Goal: Task Accomplishment & Management: Use online tool/utility

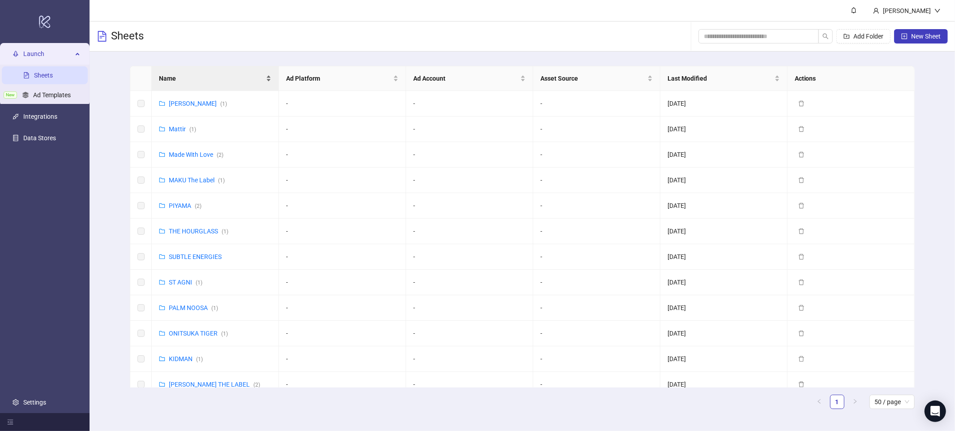
click at [195, 81] on span "Name" at bounding box center [211, 78] width 105 height 10
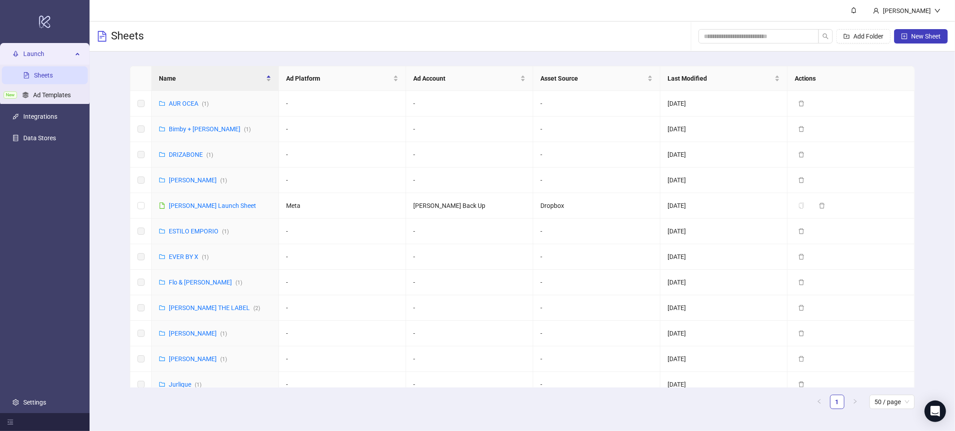
scroll to position [23, 0]
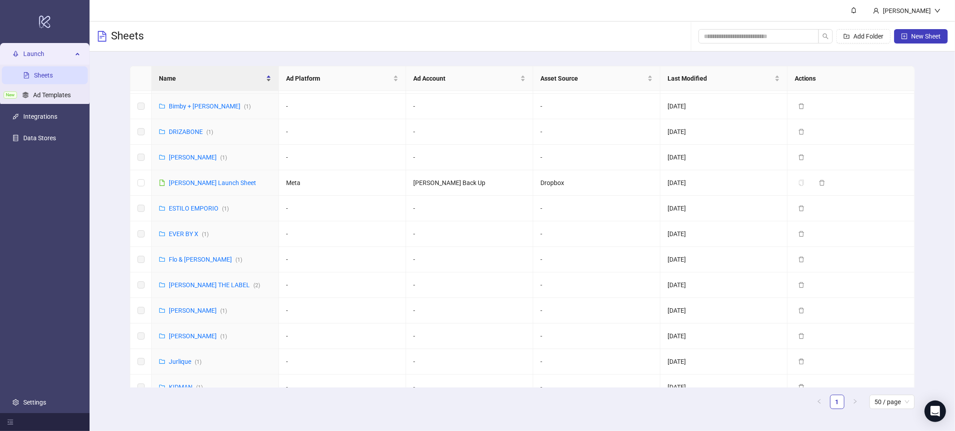
click at [213, 83] on div "Name" at bounding box center [215, 78] width 112 height 10
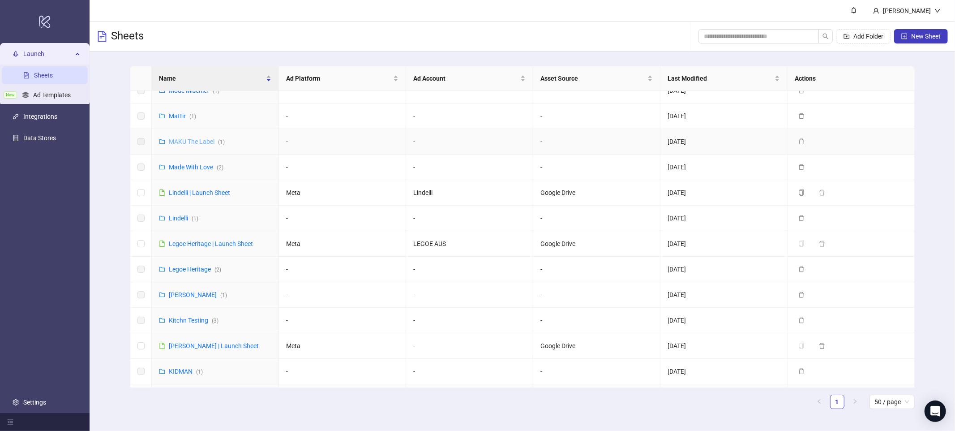
scroll to position [372, 0]
click at [180, 219] on link "Lindelli ( 1 )" at bounding box center [184, 216] width 30 height 7
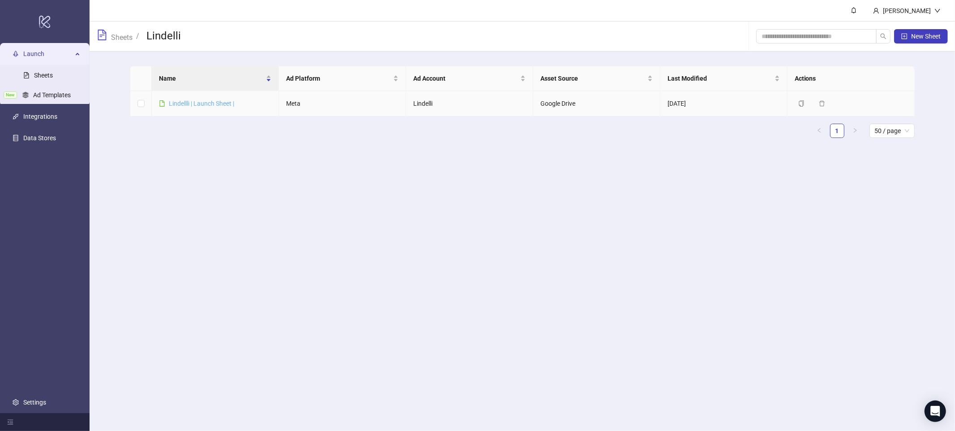
click at [190, 106] on link "Lindellli | Launch Sheet |" at bounding box center [201, 103] width 65 height 7
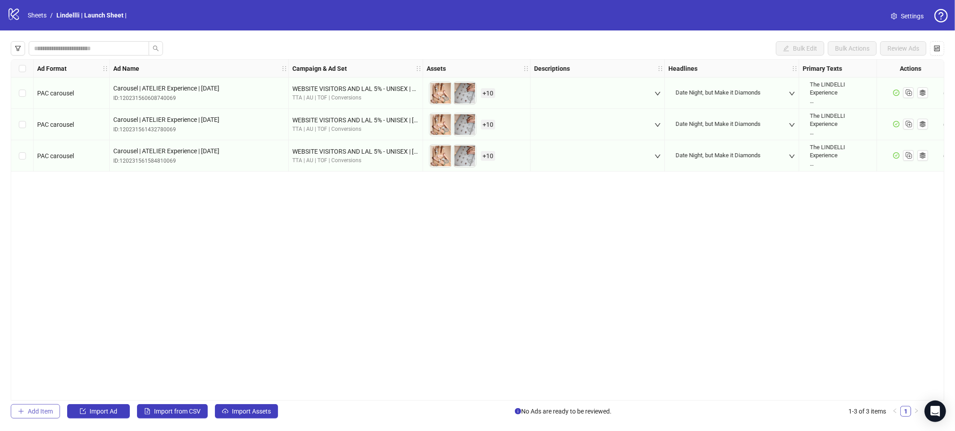
click at [41, 408] on span "Add Item" at bounding box center [40, 411] width 25 height 7
click at [72, 187] on span "Single image" at bounding box center [72, 187] width 58 height 13
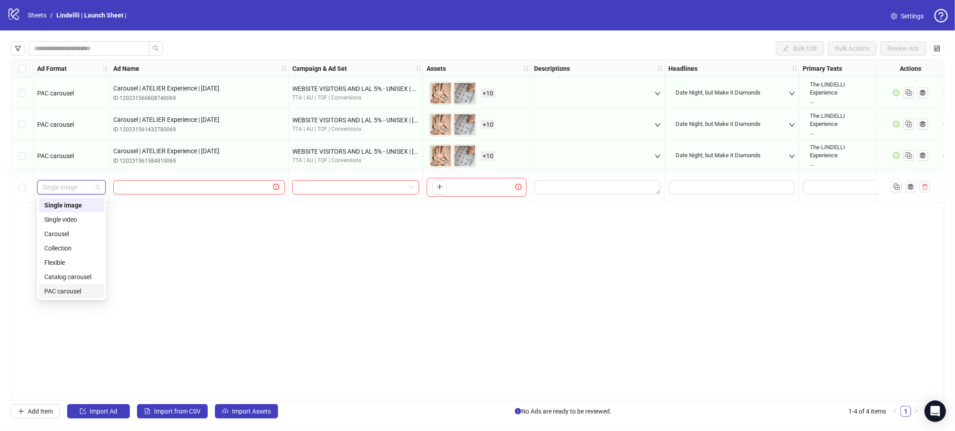
click at [75, 288] on div "PAC carousel" at bounding box center [71, 291] width 54 height 10
click at [147, 188] on input "text" at bounding box center [195, 187] width 153 height 10
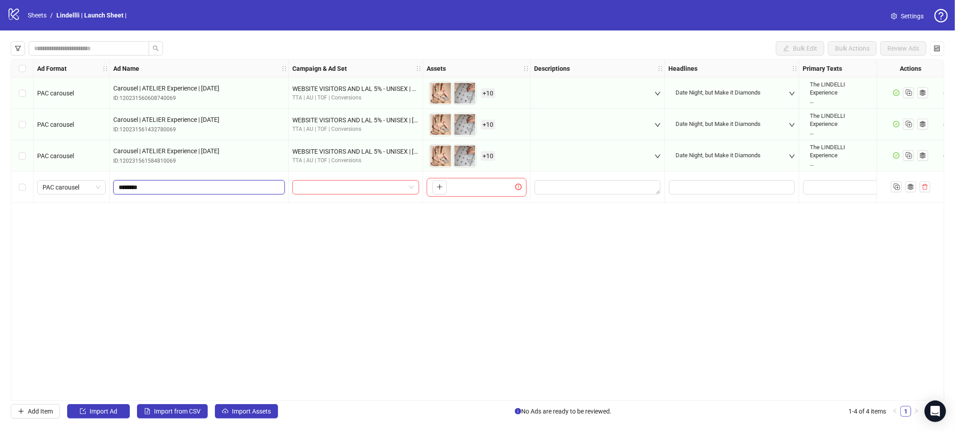
type input "********"
